Goal: Transaction & Acquisition: Download file/media

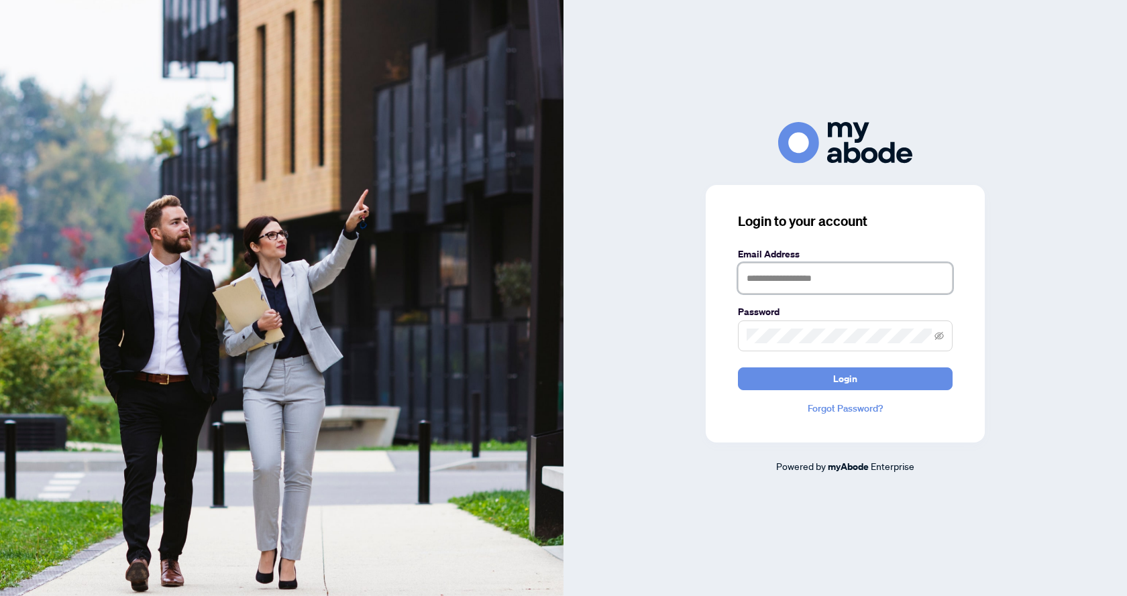
click at [783, 280] on input "text" at bounding box center [845, 278] width 215 height 31
type input "**********"
click at [738, 368] on button "Login" at bounding box center [845, 379] width 215 height 23
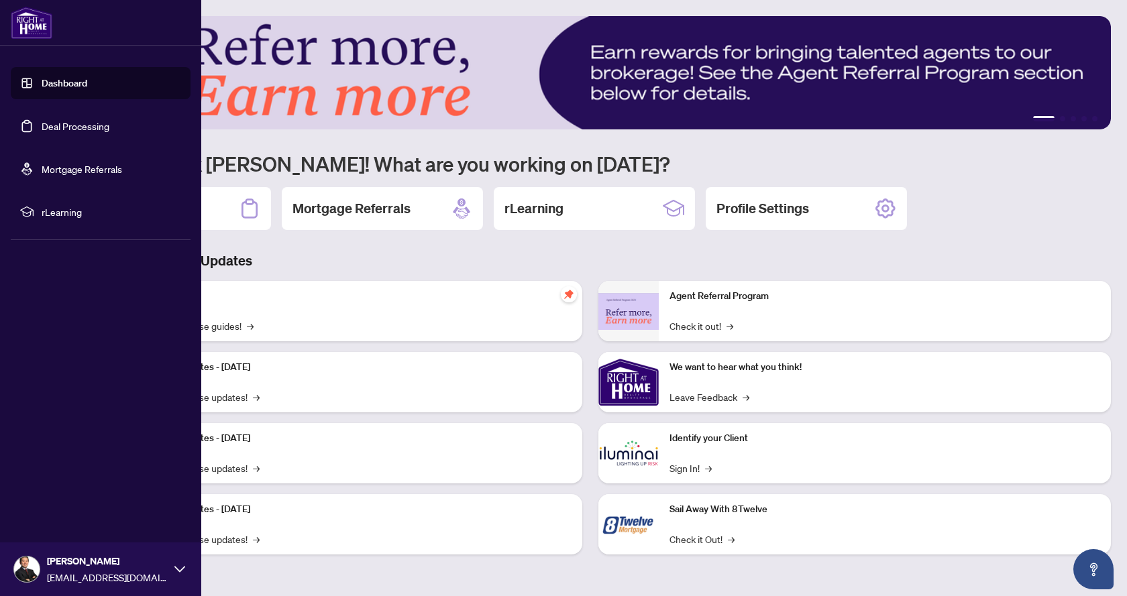
click at [80, 125] on link "Deal Processing" at bounding box center [76, 126] width 68 height 12
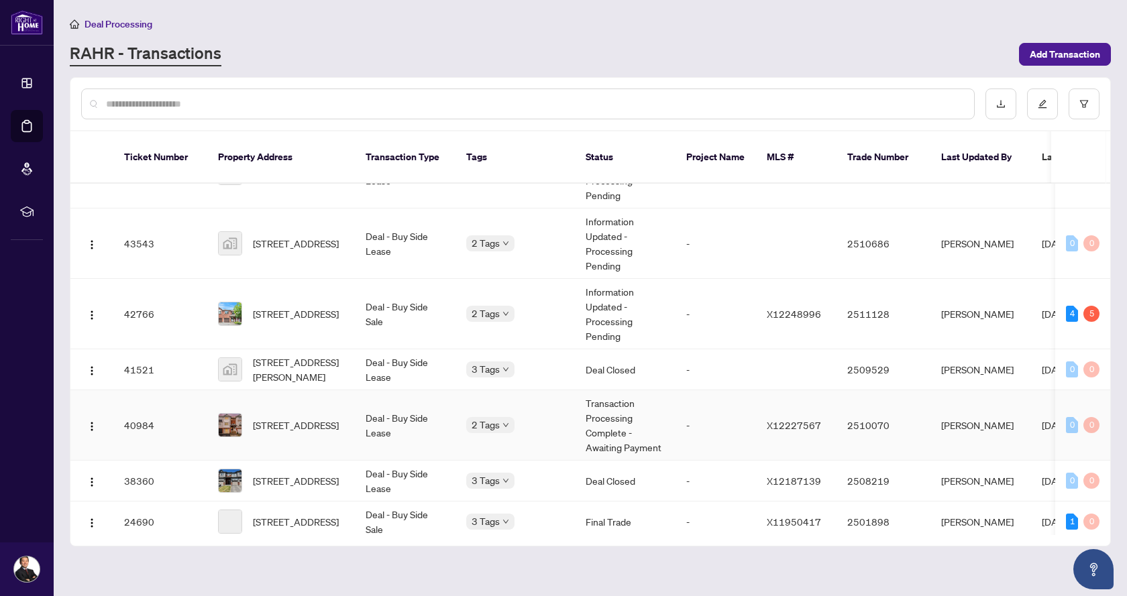
scroll to position [268, 0]
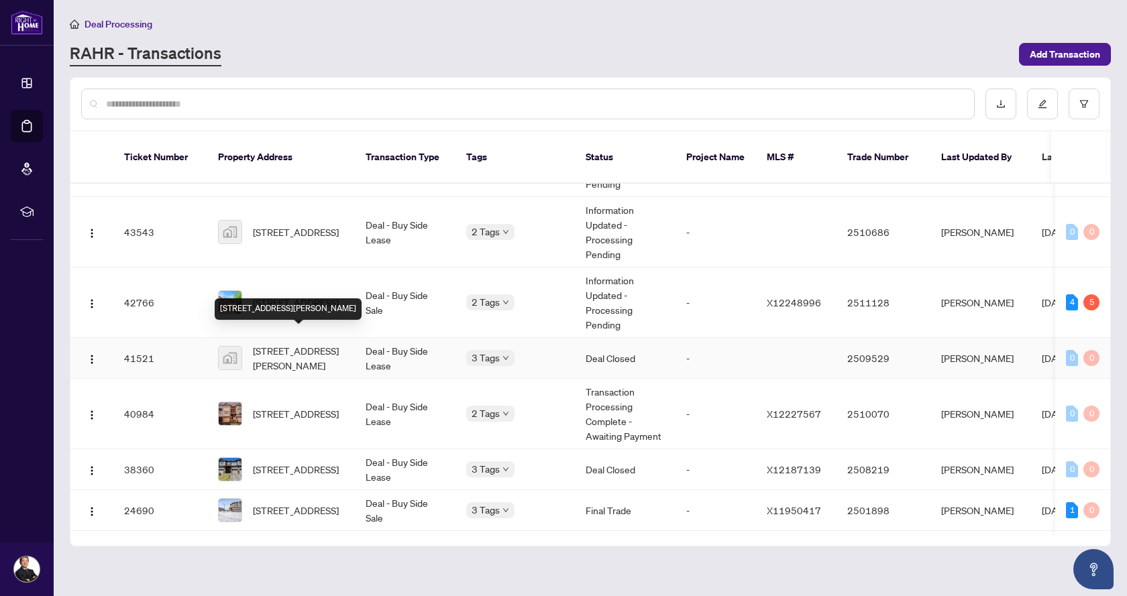
click at [332, 343] on span "[STREET_ADDRESS][PERSON_NAME]" at bounding box center [298, 358] width 91 height 30
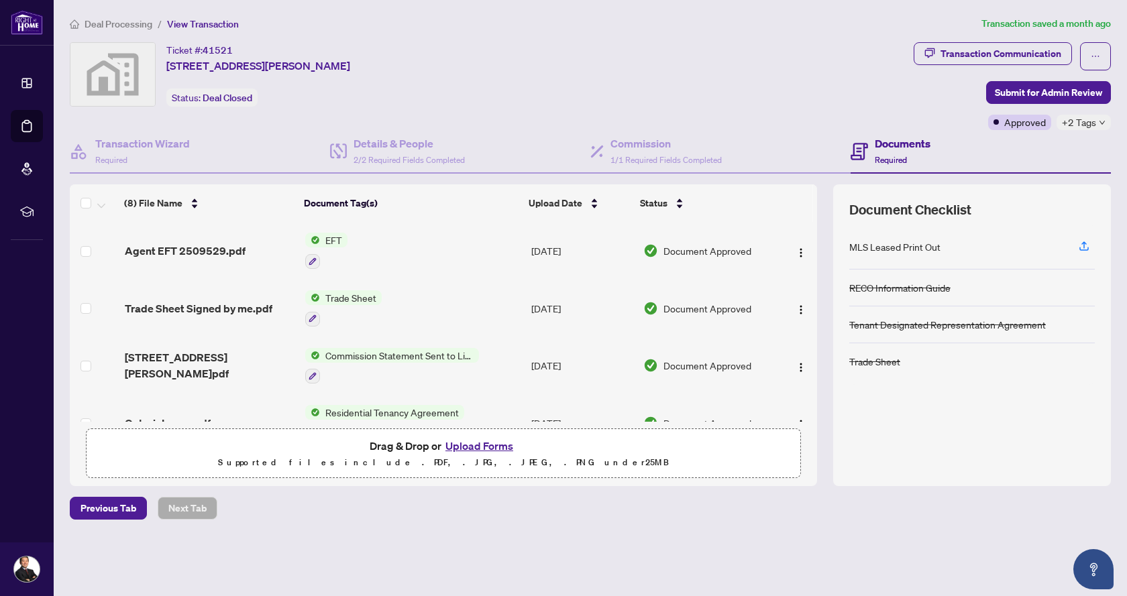
click at [224, 254] on span "Agent EFT 2509529.pdf" at bounding box center [185, 251] width 121 height 16
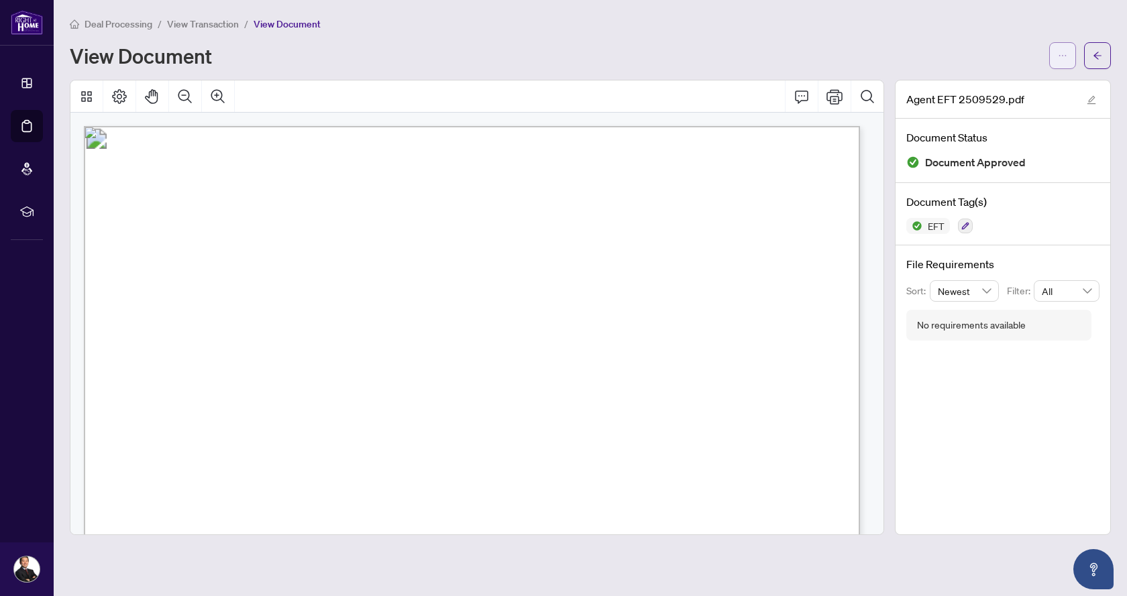
click at [1064, 59] on icon "ellipsis" at bounding box center [1062, 55] width 9 height 9
click at [999, 87] on span "Download" at bounding box center [1014, 84] width 102 height 15
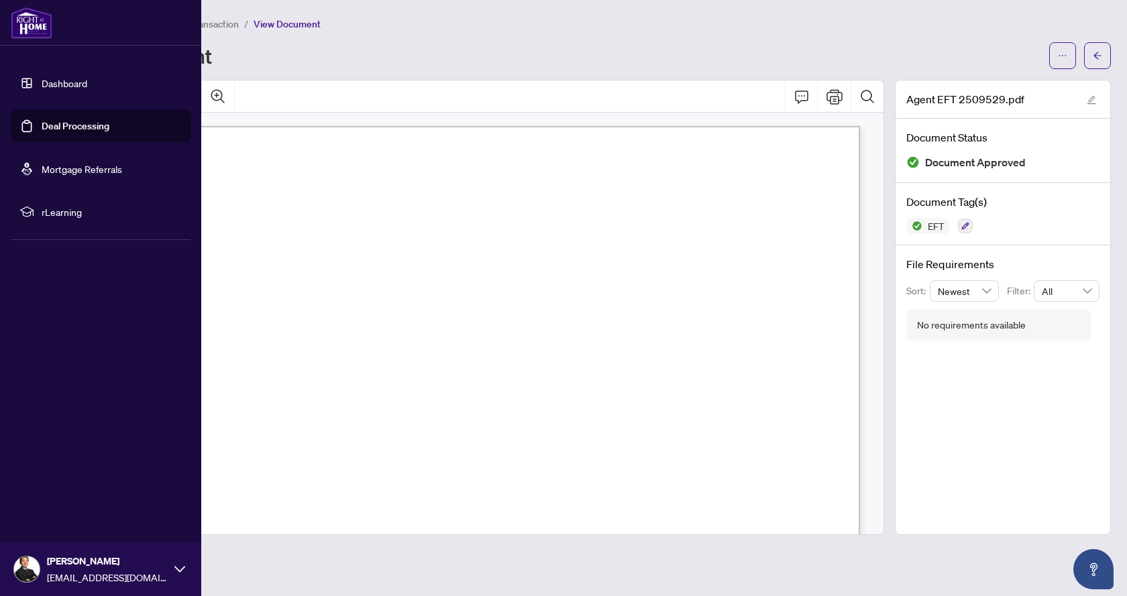
click at [76, 127] on link "Deal Processing" at bounding box center [76, 126] width 68 height 12
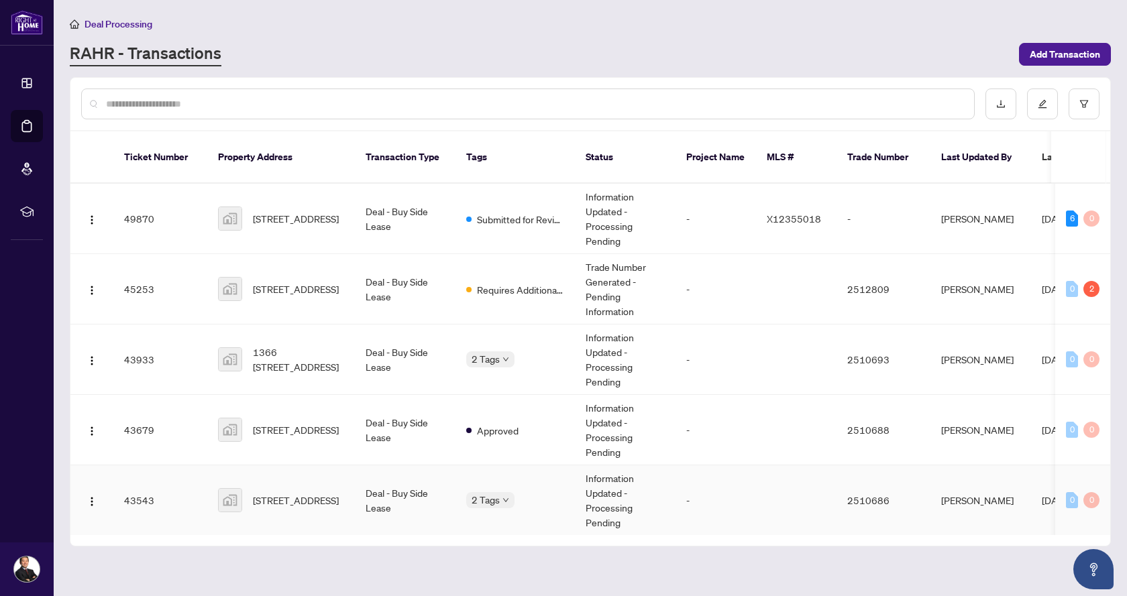
scroll to position [335, 0]
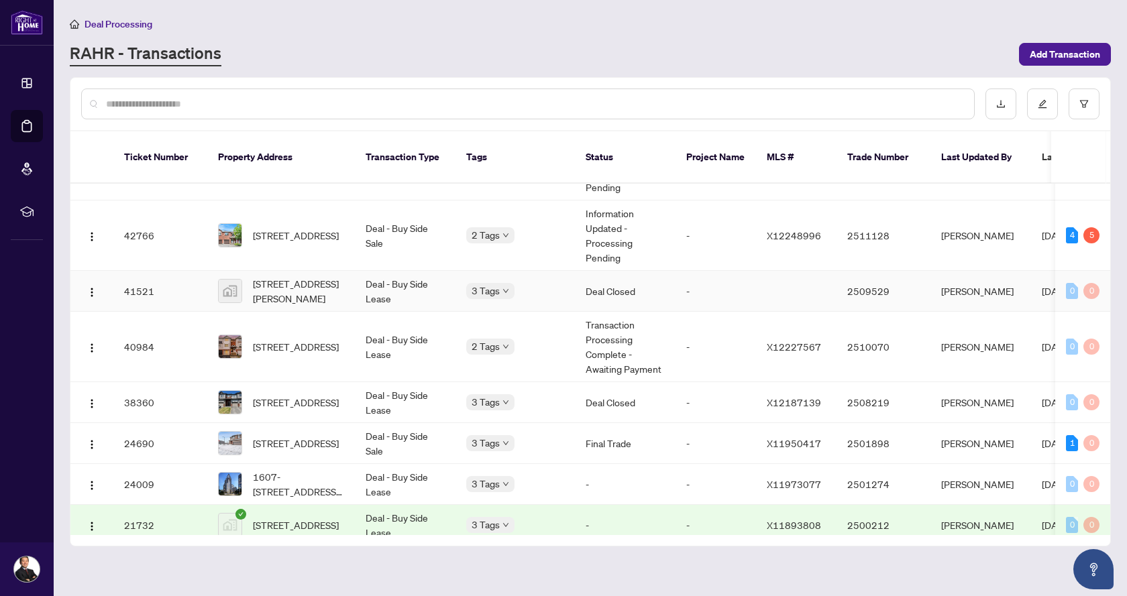
click at [506, 274] on div "Approved Closed Final Trade" at bounding box center [533, 304] width 134 height 76
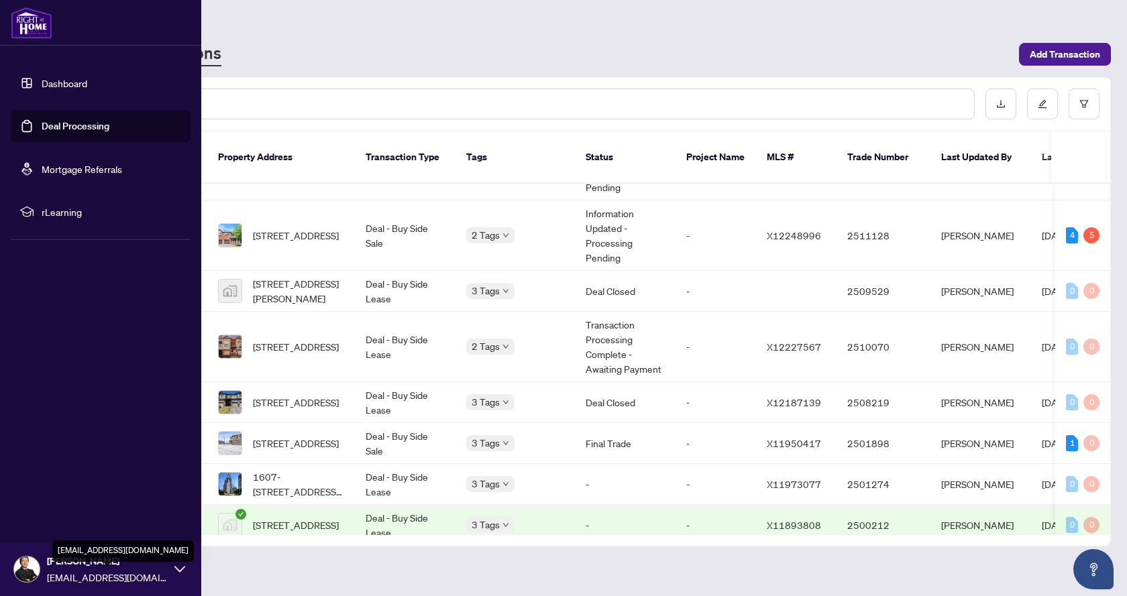
click at [101, 576] on span "[EMAIL_ADDRESS][DOMAIN_NAME]" at bounding box center [107, 577] width 121 height 15
click at [54, 488] on span "Logout" at bounding box center [54, 489] width 30 height 21
